Goal: Communication & Community: Answer question/provide support

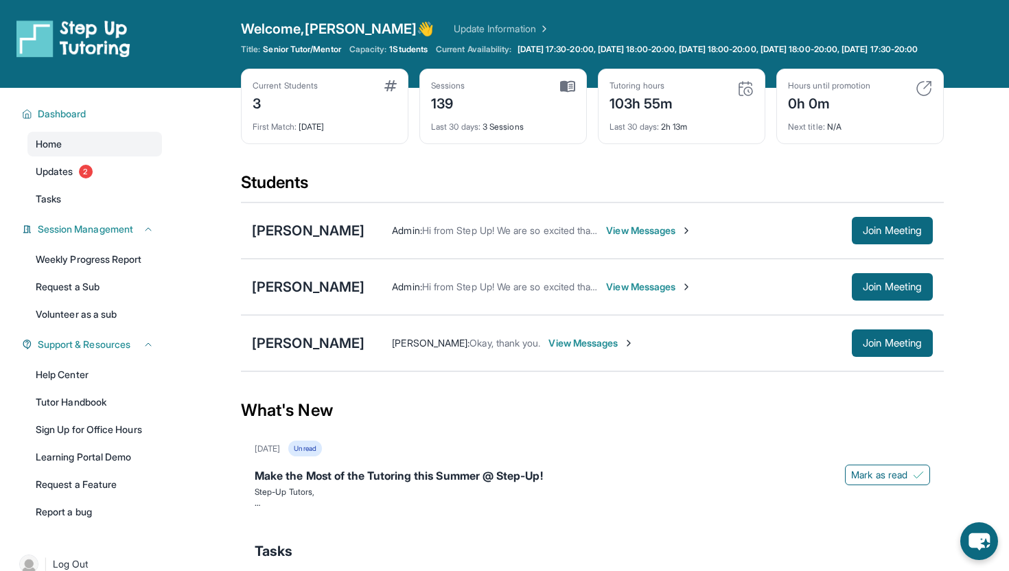
click at [549, 350] on span "View Messages" at bounding box center [592, 343] width 86 height 14
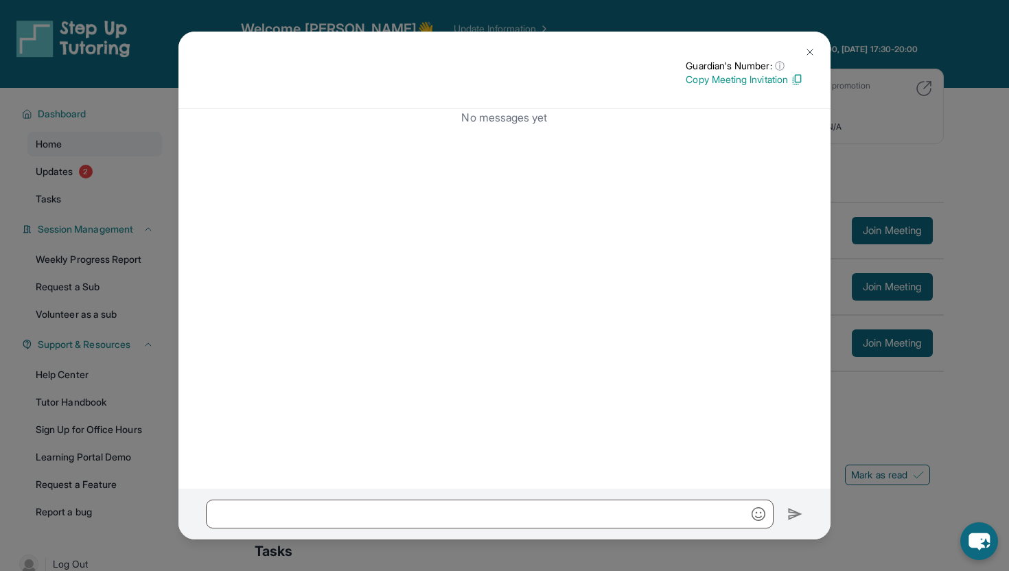
click at [809, 48] on img at bounding box center [810, 52] width 11 height 11
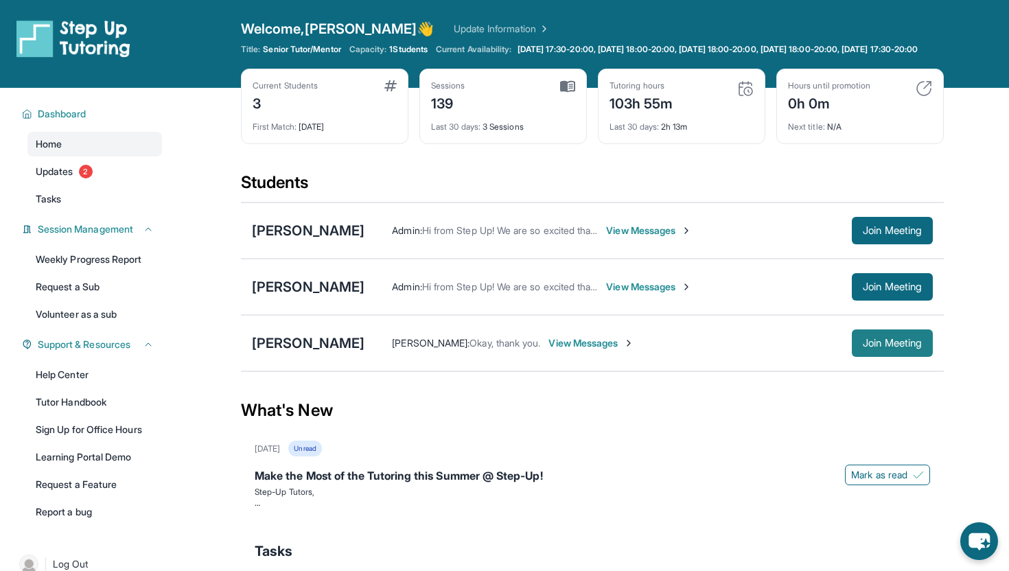
click at [898, 347] on span "Join Meeting" at bounding box center [892, 343] width 59 height 8
click at [884, 347] on span "Join Meeting" at bounding box center [892, 343] width 59 height 8
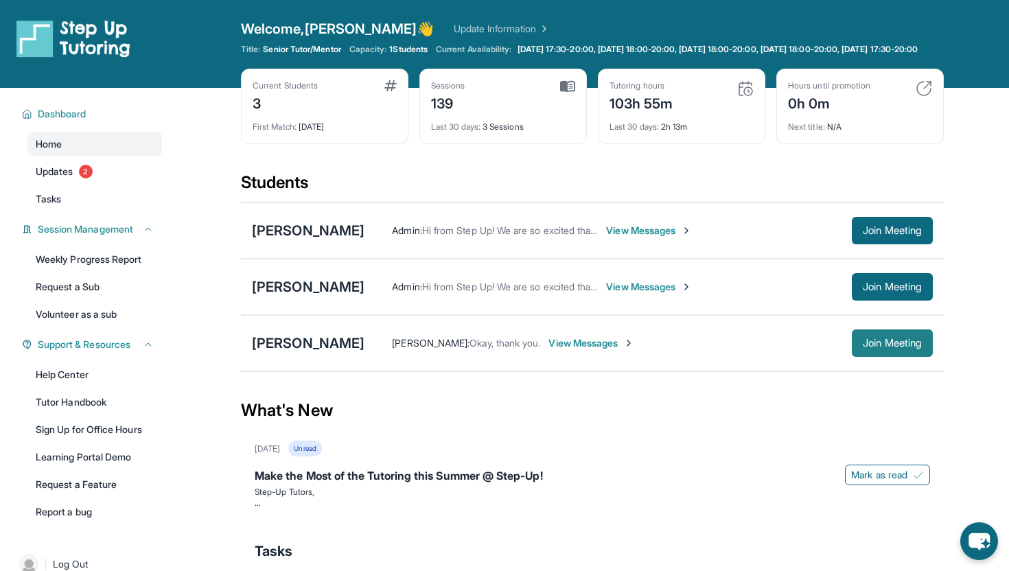
click at [884, 347] on span "Join Meeting" at bounding box center [892, 343] width 59 height 8
click at [887, 301] on button "Join Meeting" at bounding box center [892, 286] width 81 height 27
click at [883, 234] on button "Join Meeting" at bounding box center [892, 230] width 81 height 27
click at [873, 347] on span "Join Meeting" at bounding box center [892, 343] width 59 height 8
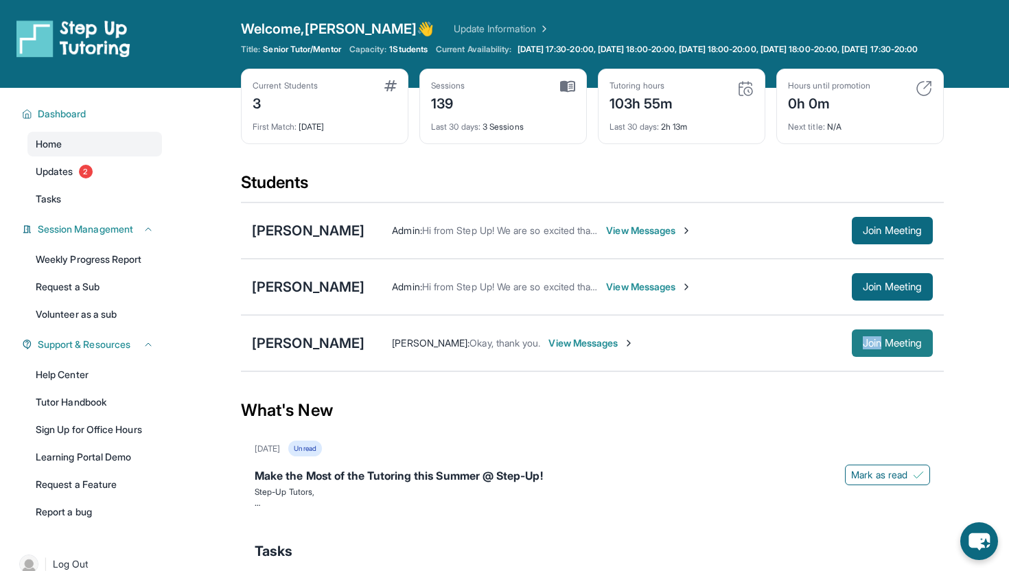
click at [899, 357] on button "Join Meeting" at bounding box center [892, 343] width 81 height 27
click at [876, 357] on button "Join Meeting" at bounding box center [892, 343] width 81 height 27
click at [882, 291] on span "Join Meeting" at bounding box center [892, 287] width 59 height 8
click at [878, 244] on button "Join Meeting" at bounding box center [892, 230] width 81 height 27
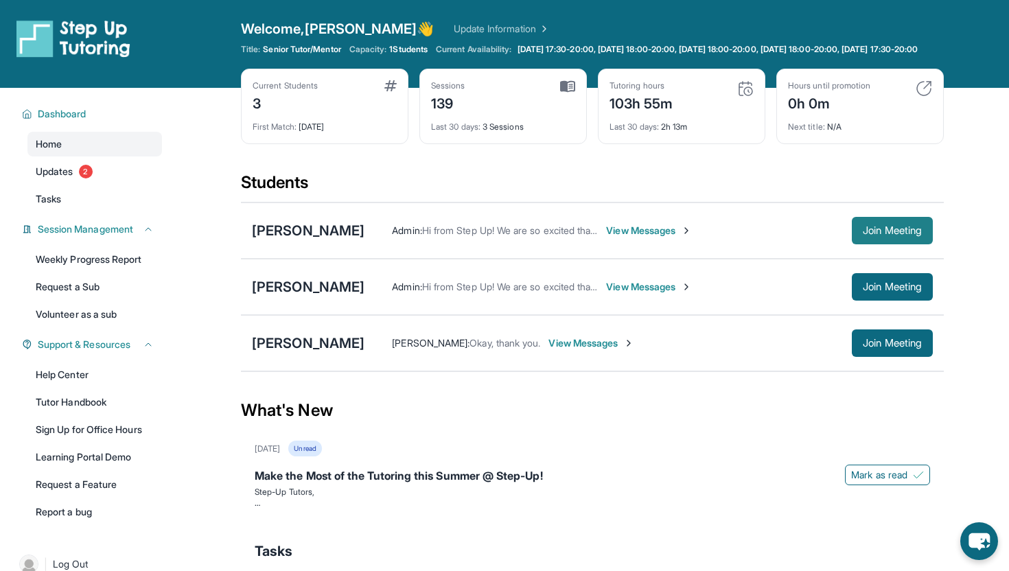
click at [878, 244] on button "Join Meeting" at bounding box center [892, 230] width 81 height 27
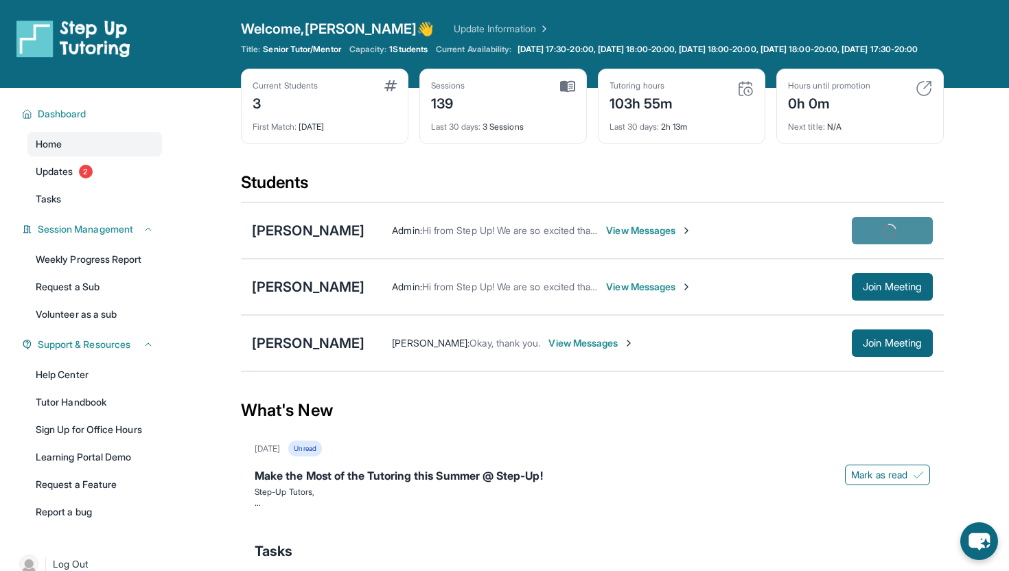
click at [878, 244] on button "Join Meeting" at bounding box center [892, 230] width 81 height 27
click at [43, 25] on img at bounding box center [73, 38] width 114 height 38
click at [932, 94] on img at bounding box center [924, 88] width 16 height 16
click at [882, 235] on span "Join Meeting" at bounding box center [892, 231] width 59 height 8
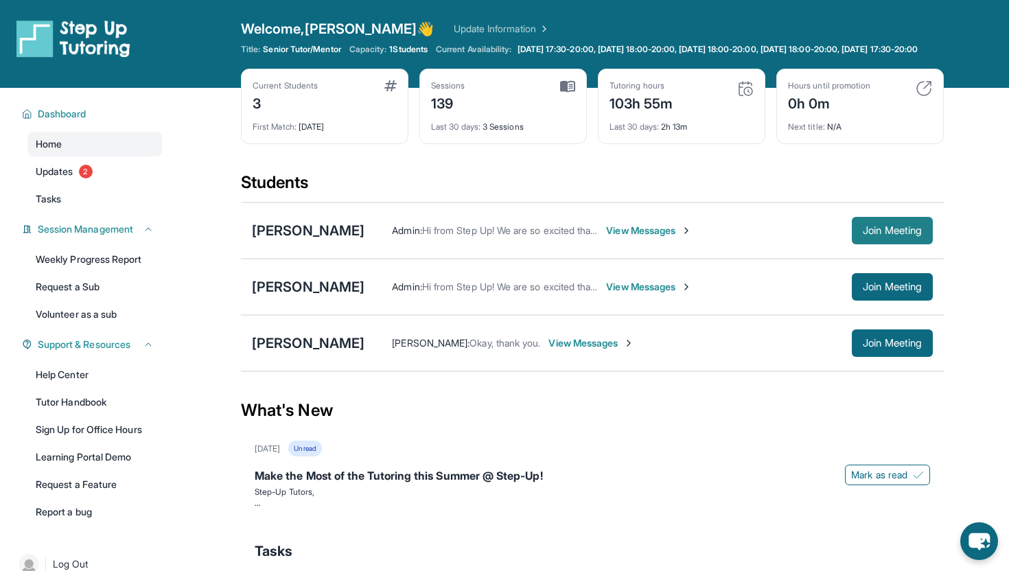
click at [882, 235] on span "Join Meeting" at bounding box center [892, 231] width 59 height 8
click at [868, 172] on div "Current Students 3 First Match : 11 months ago Sessions 139 Last 30 days : 3 Se…" at bounding box center [592, 120] width 703 height 103
click at [312, 353] on div "[PERSON_NAME]" at bounding box center [308, 343] width 113 height 19
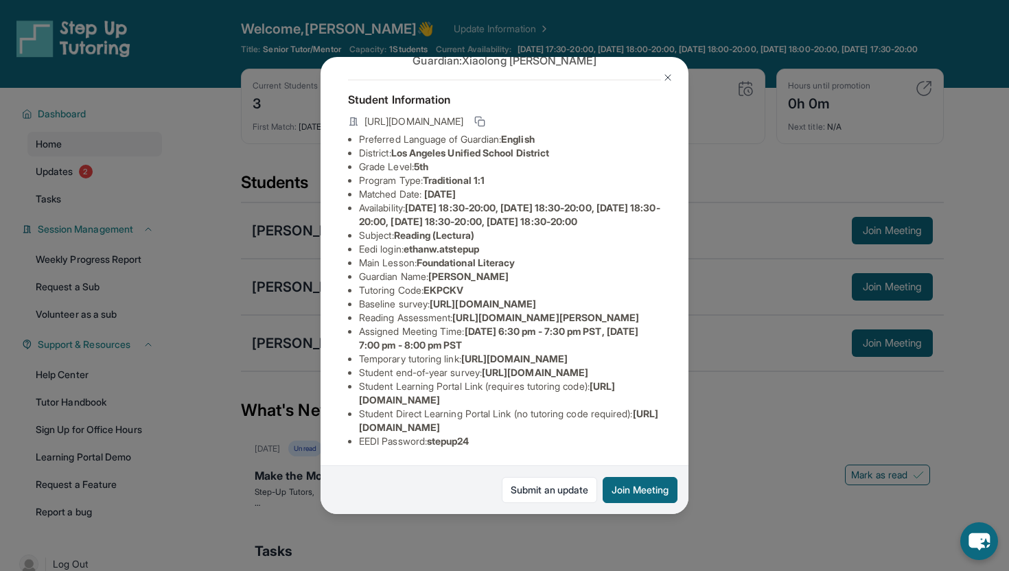
scroll to position [119, 0]
drag, startPoint x: 483, startPoint y: 399, endPoint x: 336, endPoint y: 389, distance: 147.3
click at [336, 389] on div "Ethan Wang Guardian: Xiaolong Wang Student Information https://student-portal.s…" at bounding box center [505, 285] width 368 height 457
copy span "https://www.thelessonspace.com/space/50974680-444e-44aa-bb97-a91013d175f1/"
